Goal: Find specific page/section: Find specific page/section

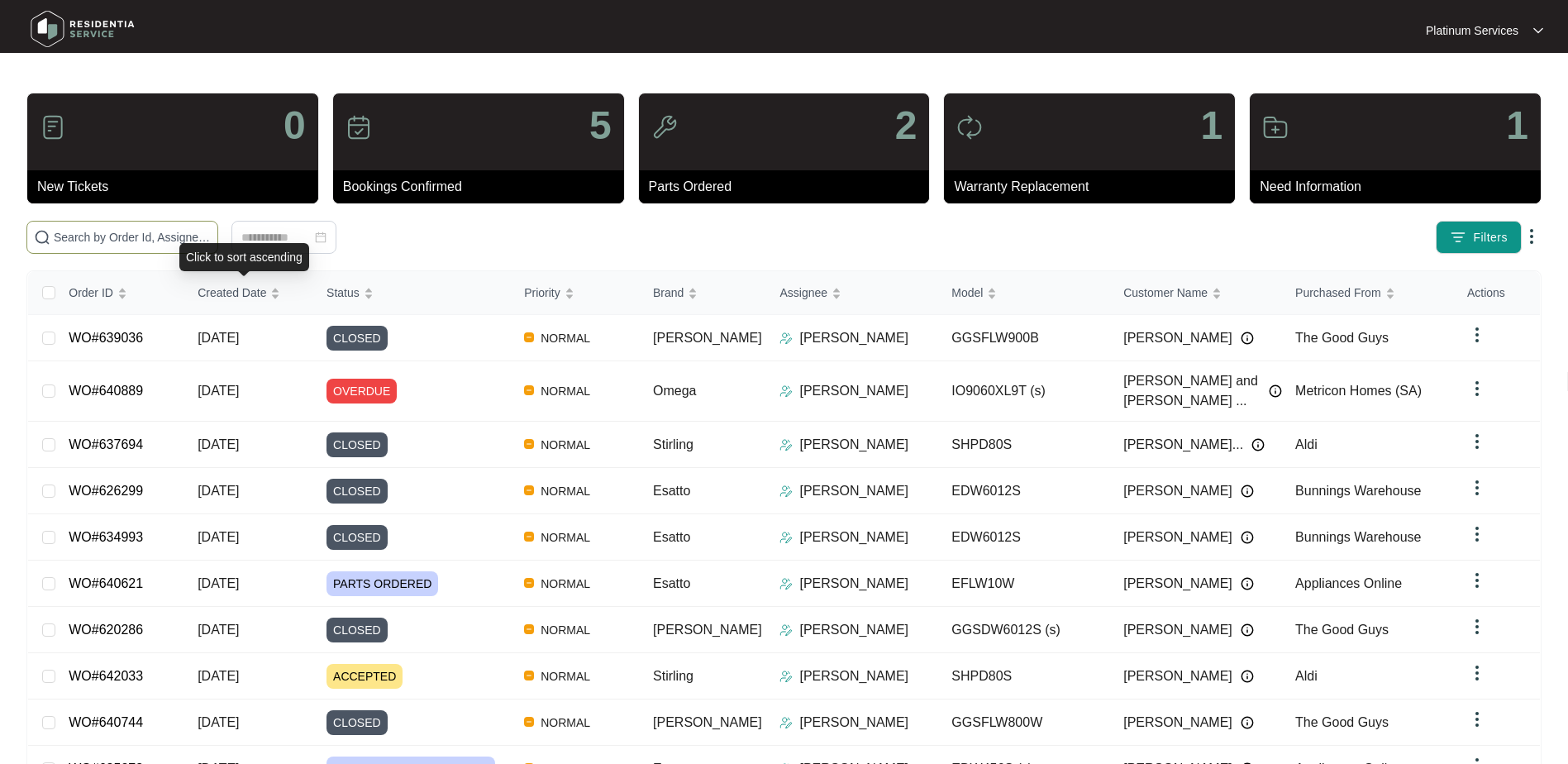
click at [116, 246] on span at bounding box center [122, 237] width 191 height 33
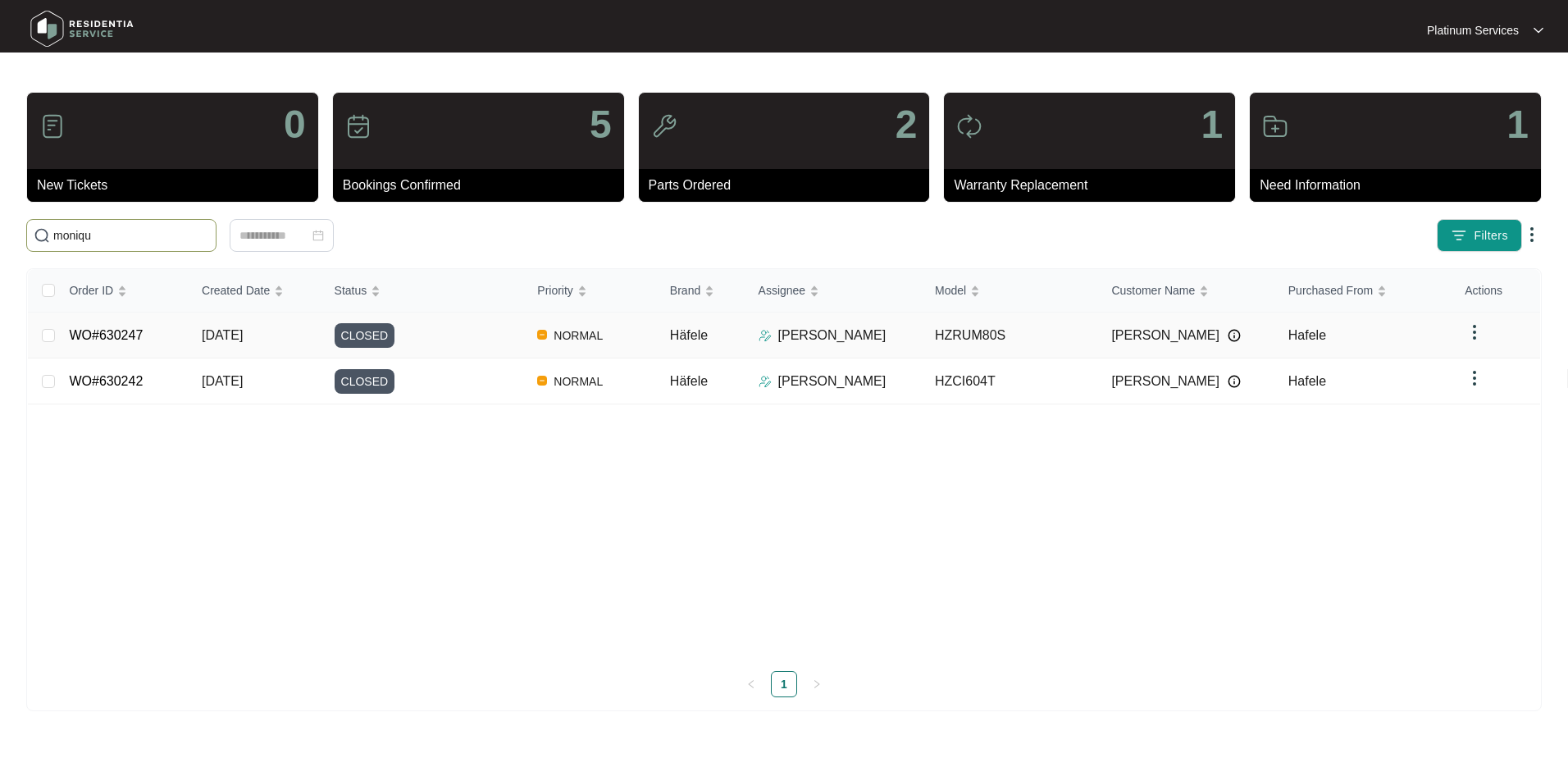
type input "moniqu"
click at [613, 337] on td "NORMAL" at bounding box center [590, 335] width 133 height 46
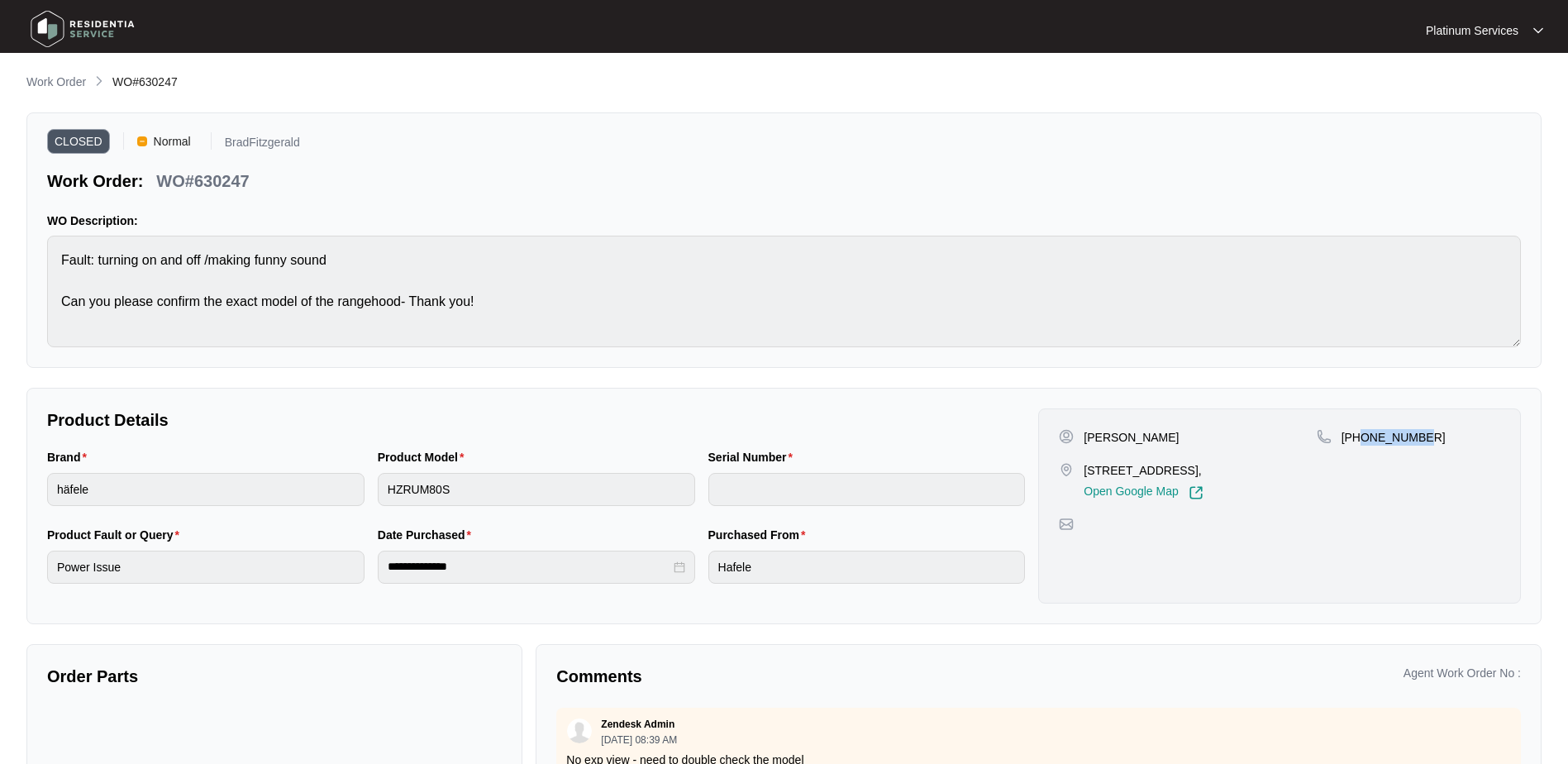
drag, startPoint x: 1430, startPoint y: 441, endPoint x: 1361, endPoint y: 444, distance: 69.1
click at [1361, 444] on div "[PHONE_NUMBER]" at bounding box center [1408, 437] width 183 height 17
copy p "430068138"
click at [63, 75] on p "Work Order" at bounding box center [56, 82] width 59 height 17
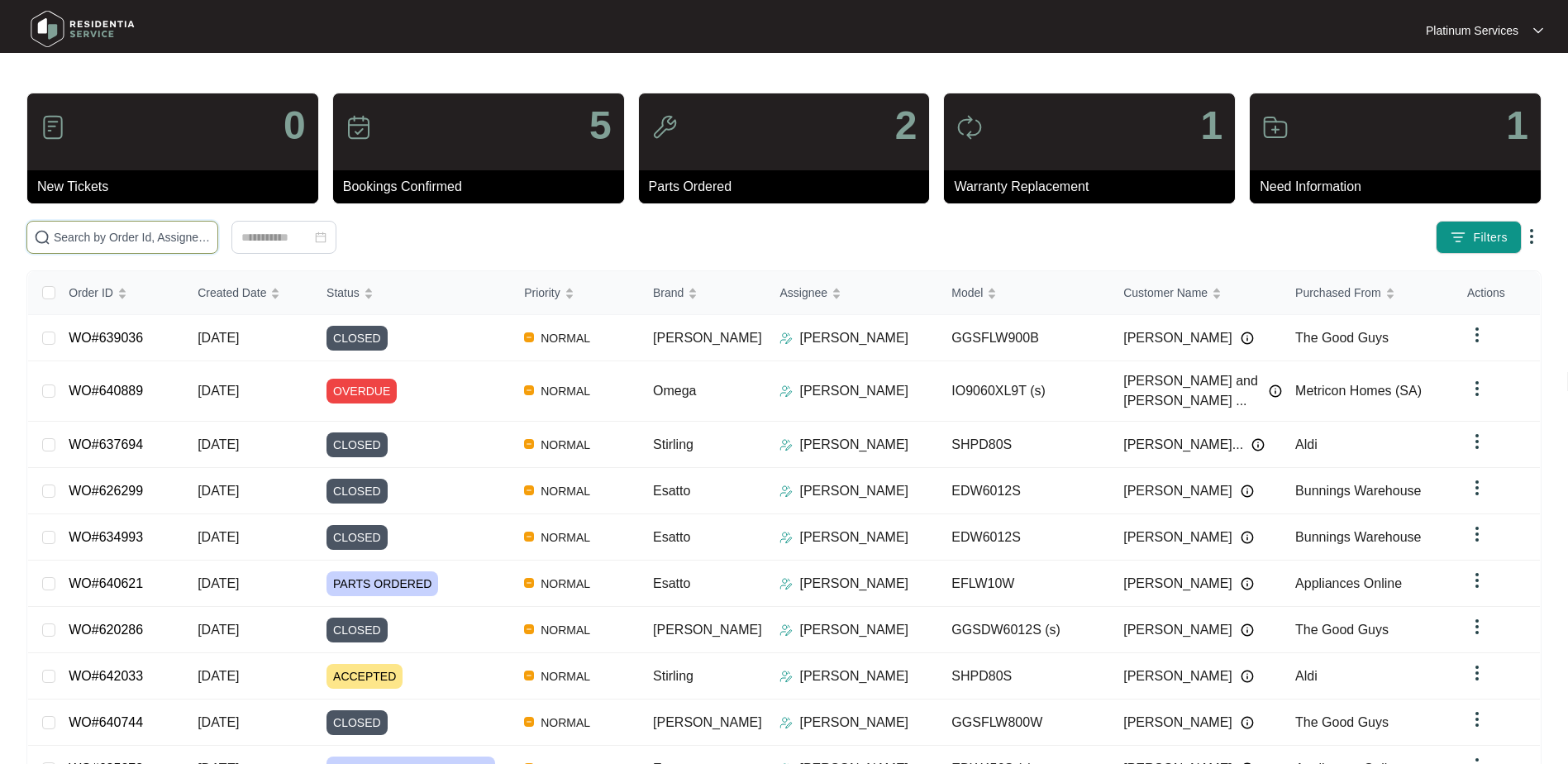
click at [145, 240] on input "text" at bounding box center [132, 237] width 157 height 19
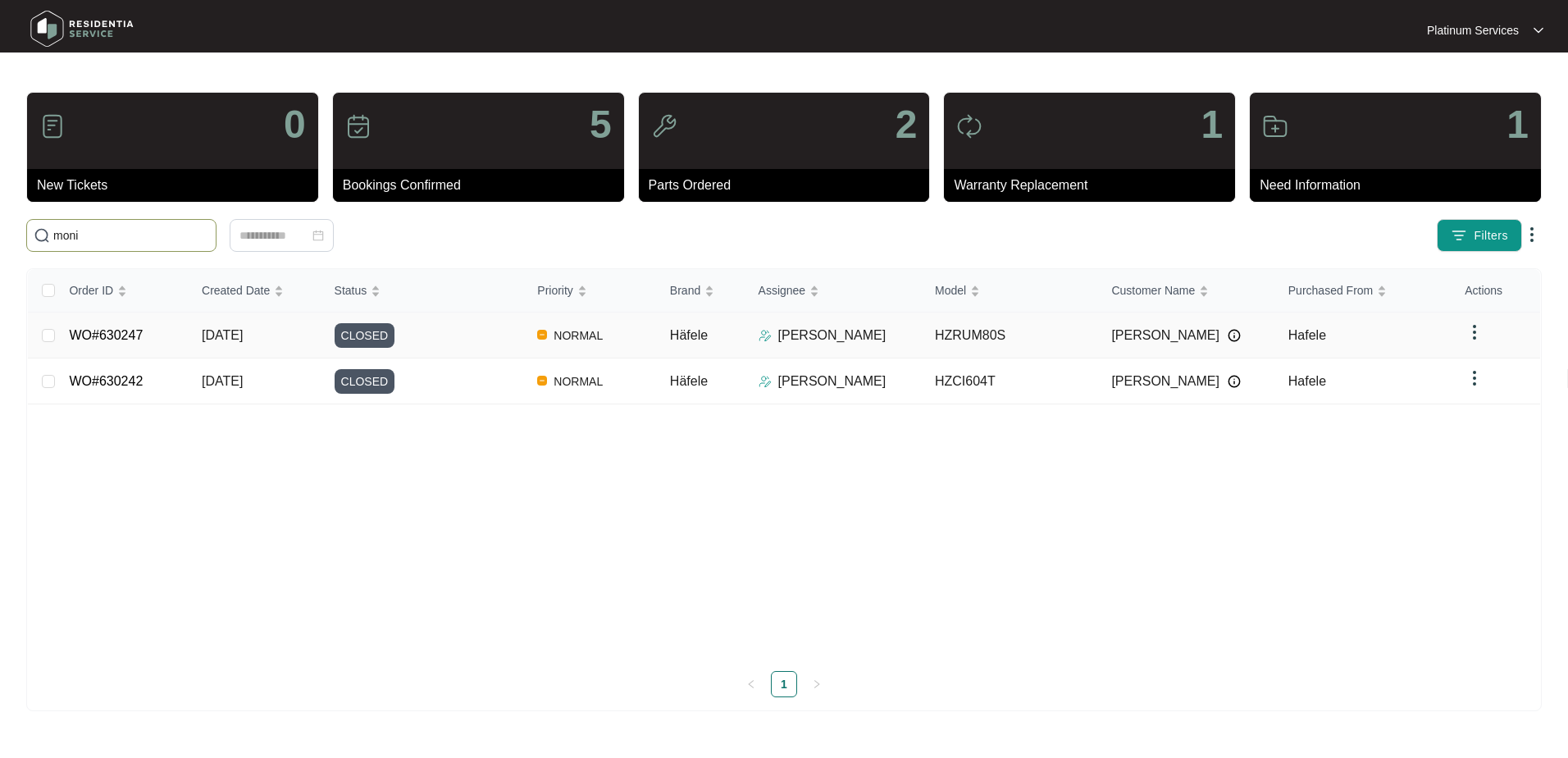
type input "moni"
click at [413, 341] on div "CLOSED" at bounding box center [429, 335] width 190 height 25
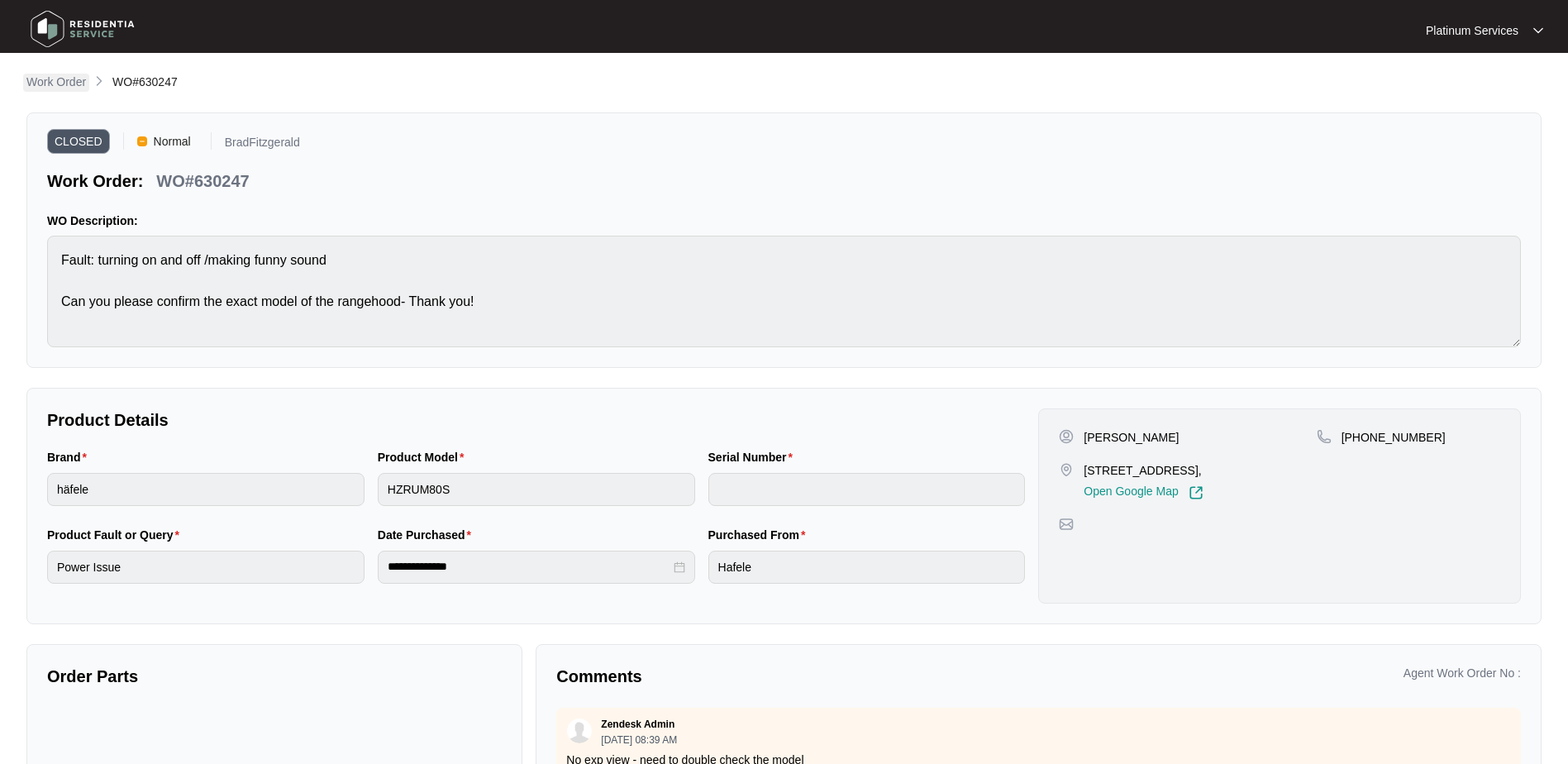
click at [55, 81] on p "Work Order" at bounding box center [56, 82] width 59 height 17
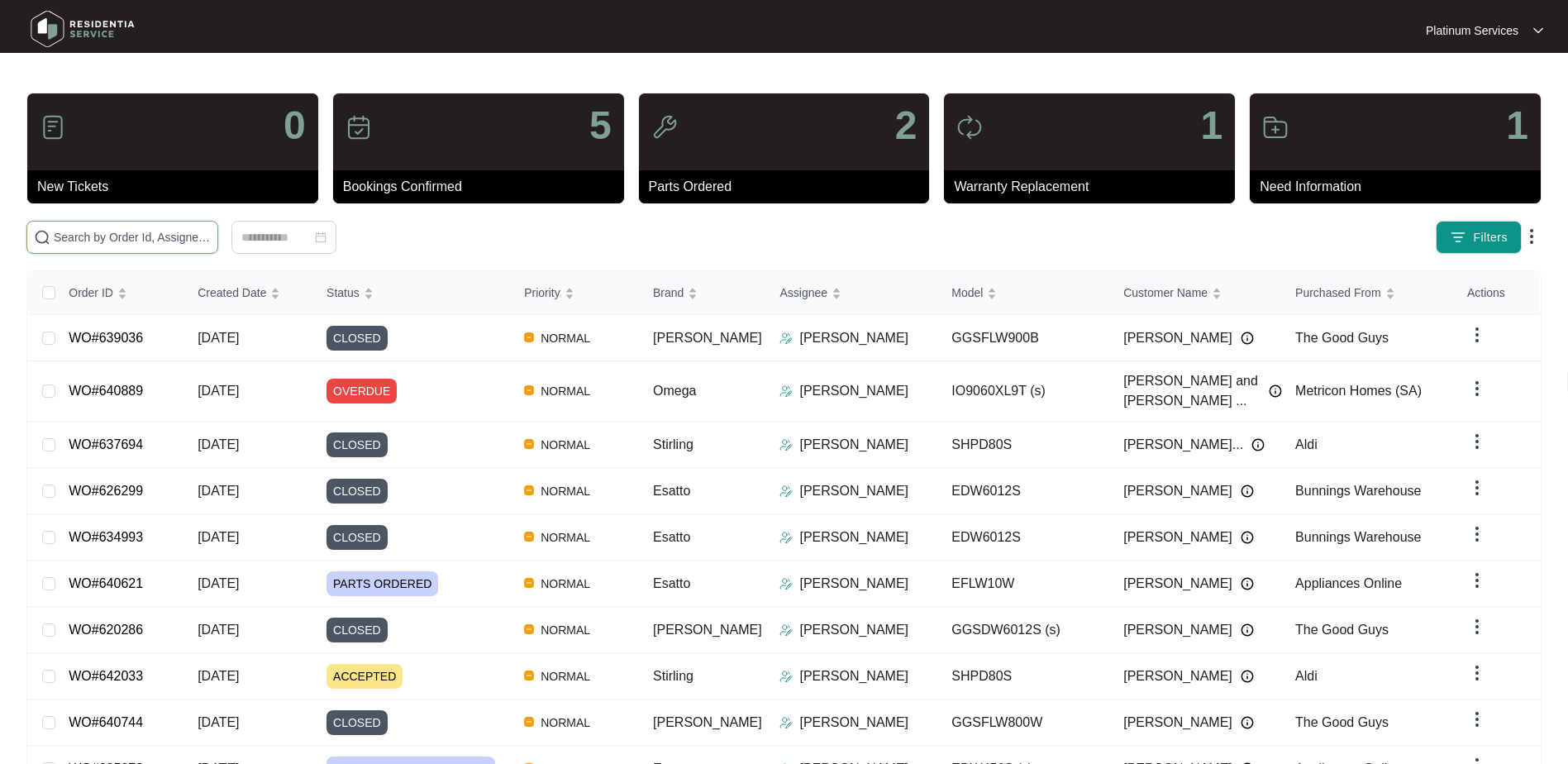
click at [127, 239] on input "text" at bounding box center [132, 237] width 157 height 19
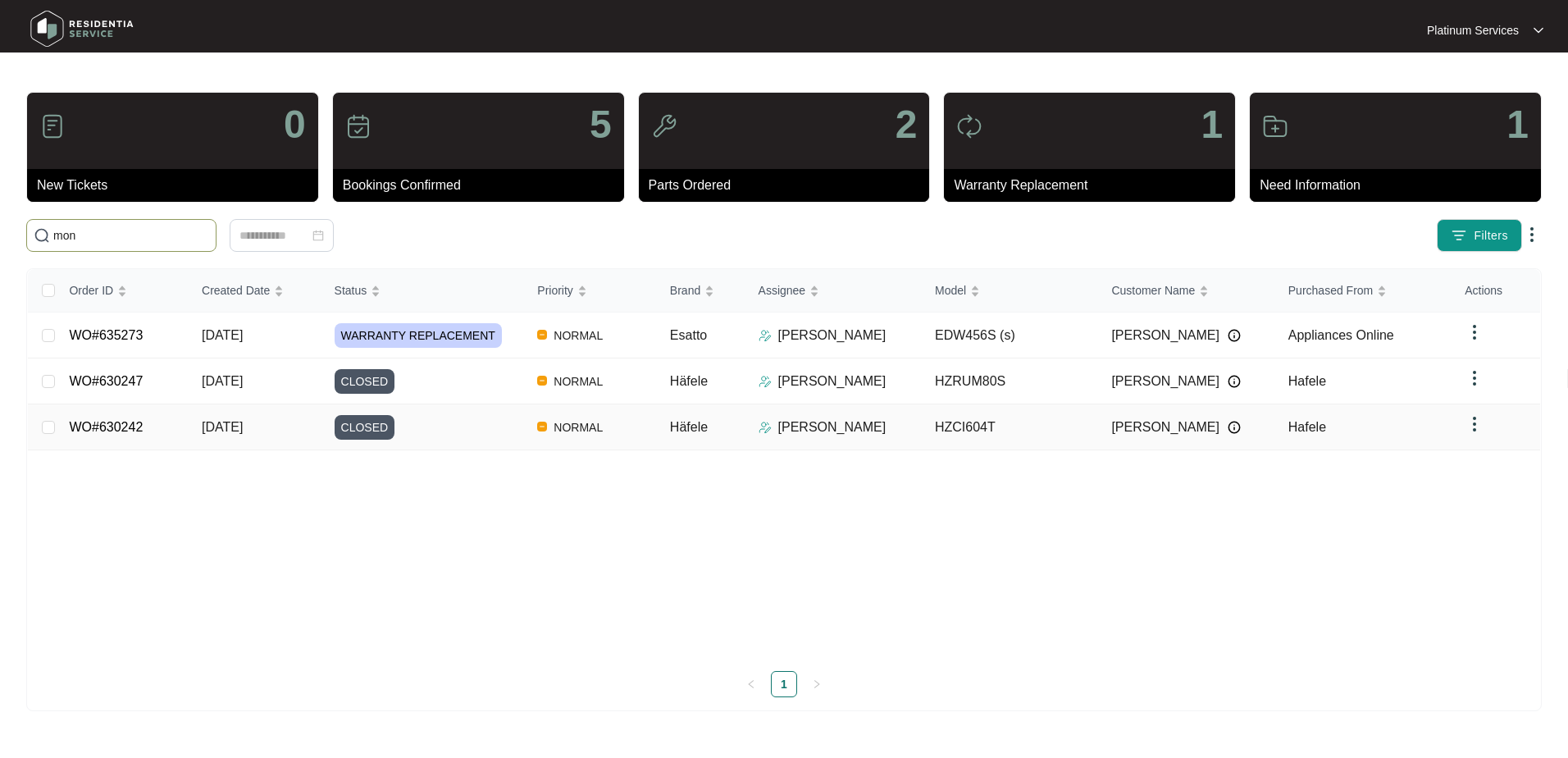
type input "mon"
click at [175, 413] on td "WO#630242" at bounding box center [121, 427] width 133 height 46
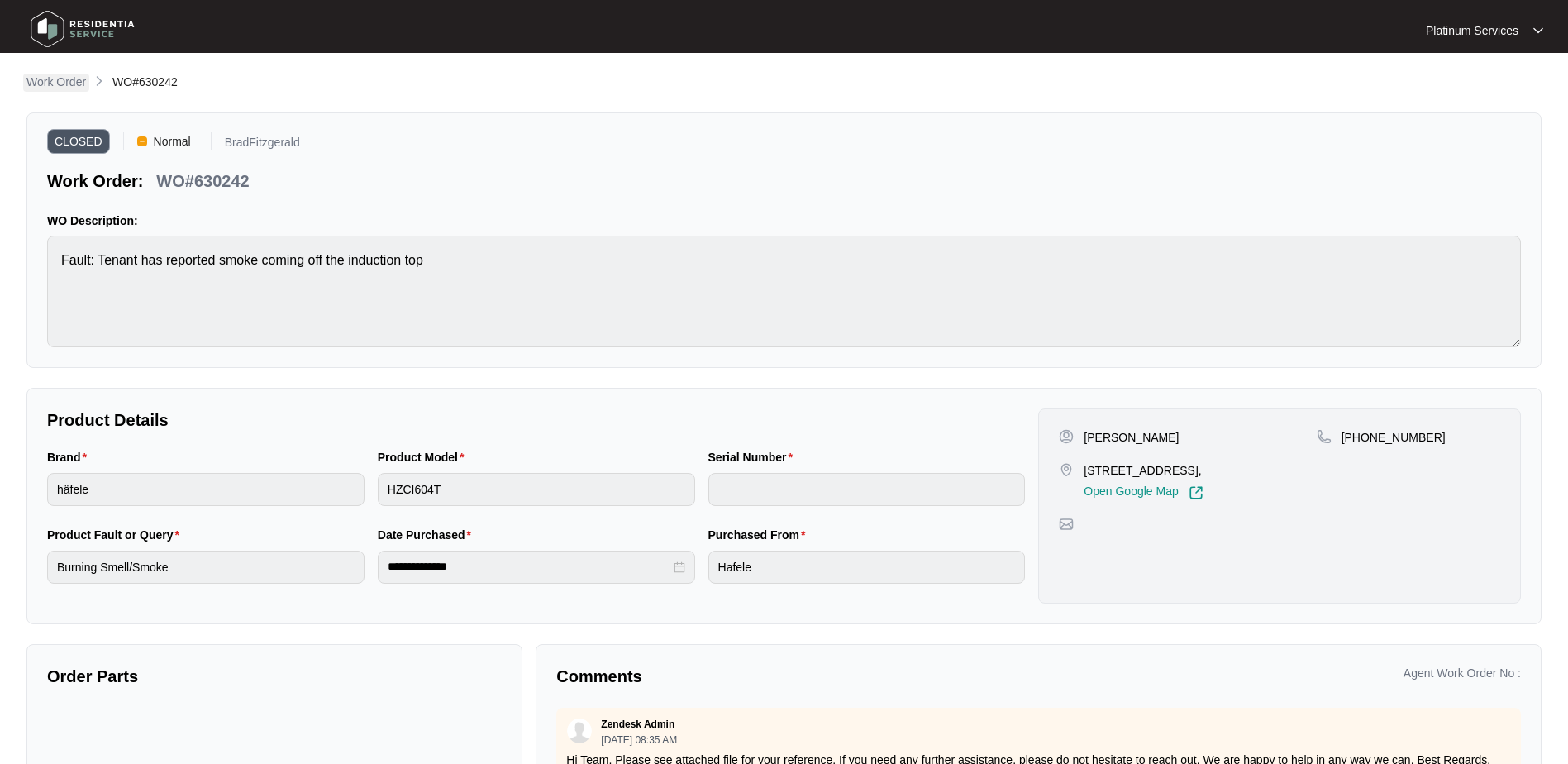
click at [66, 85] on p "Work Order" at bounding box center [56, 82] width 59 height 17
